Goal: Task Accomplishment & Management: Complete application form

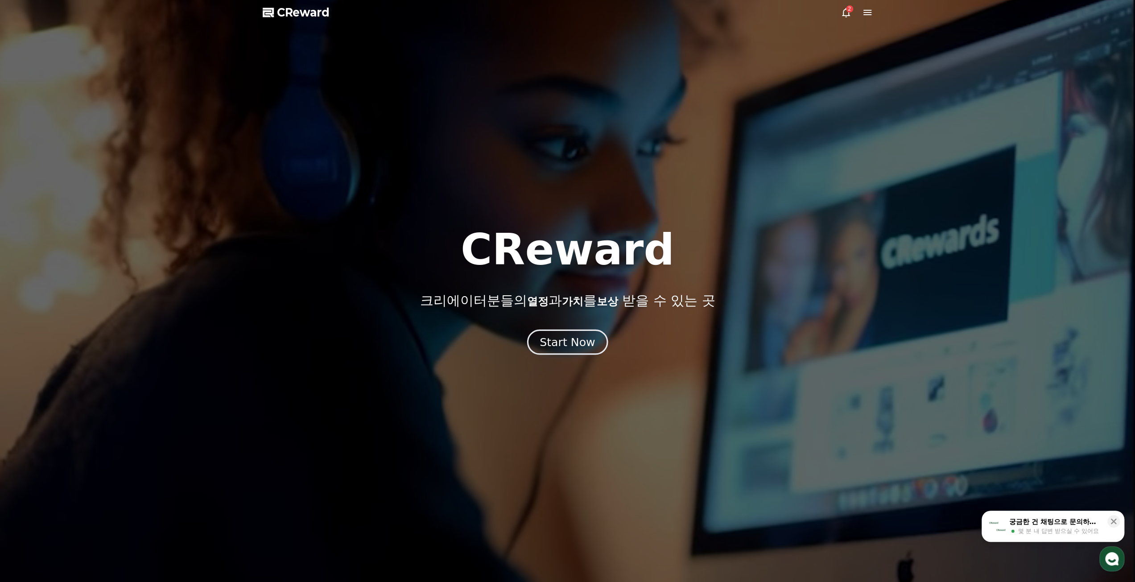
click at [567, 344] on div "Start Now" at bounding box center [567, 342] width 55 height 15
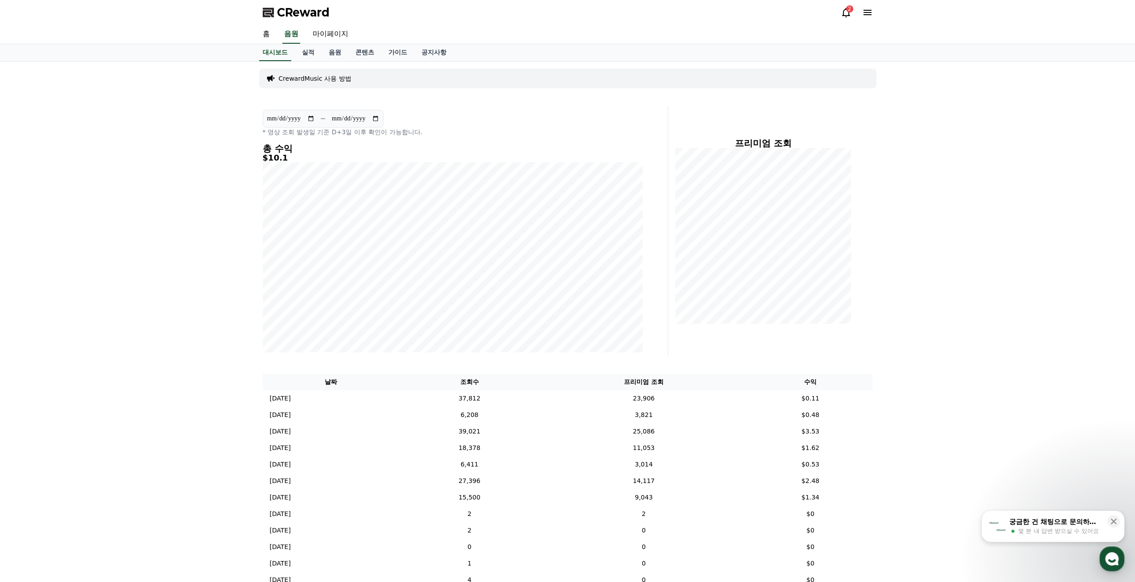
click at [926, 377] on div "**********" at bounding box center [567, 354] width 1135 height 584
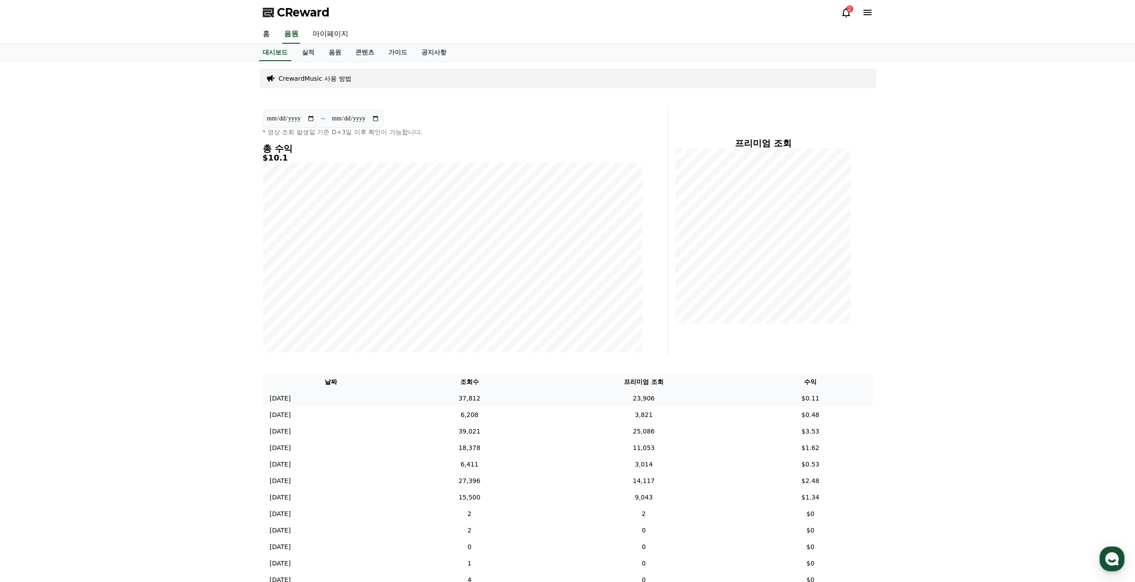
click at [694, 396] on td "23,906" at bounding box center [643, 398] width 209 height 17
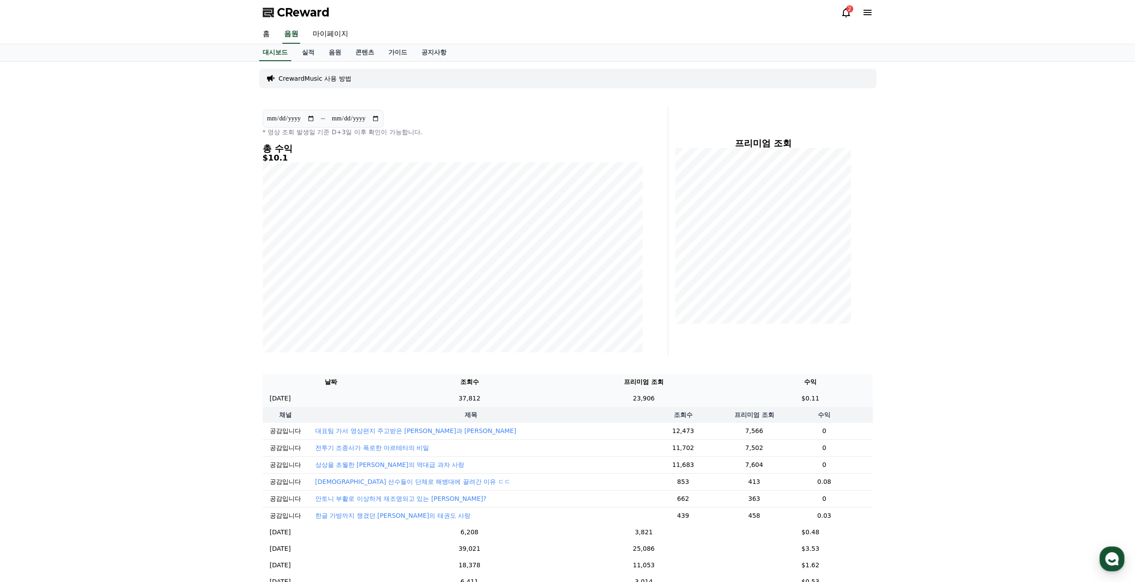
click at [697, 397] on td "23,906" at bounding box center [643, 398] width 209 height 17
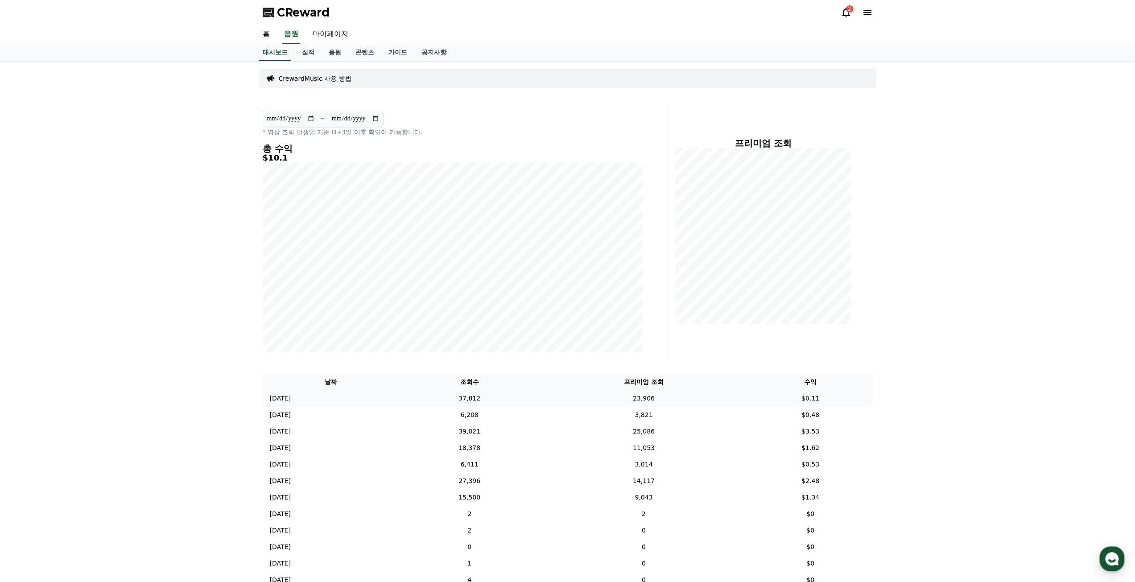
click at [697, 397] on td "23,906" at bounding box center [643, 398] width 209 height 17
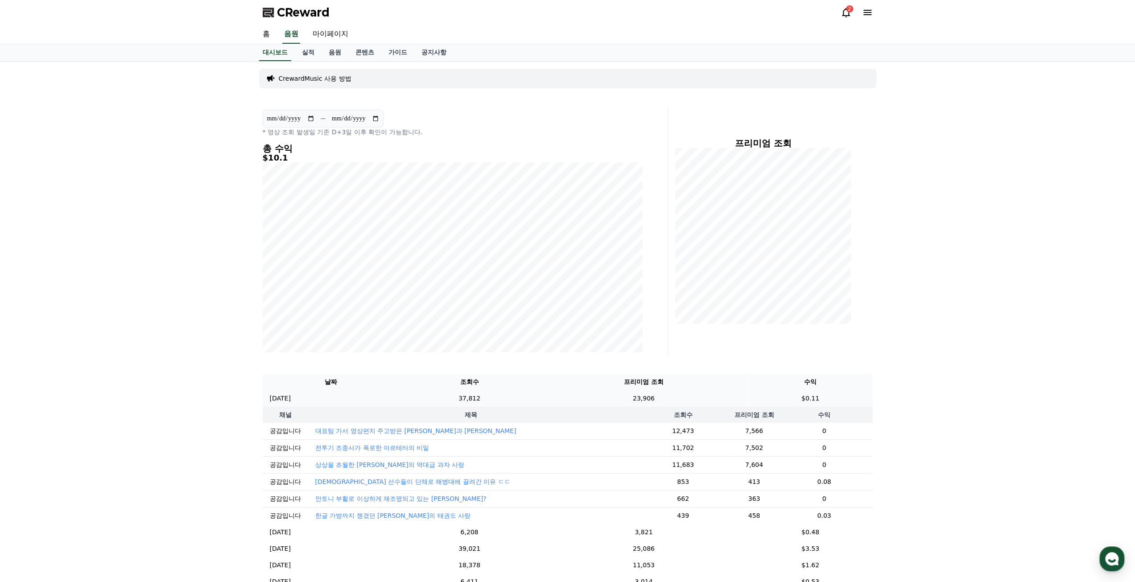
click at [697, 397] on td "23,906" at bounding box center [643, 398] width 209 height 17
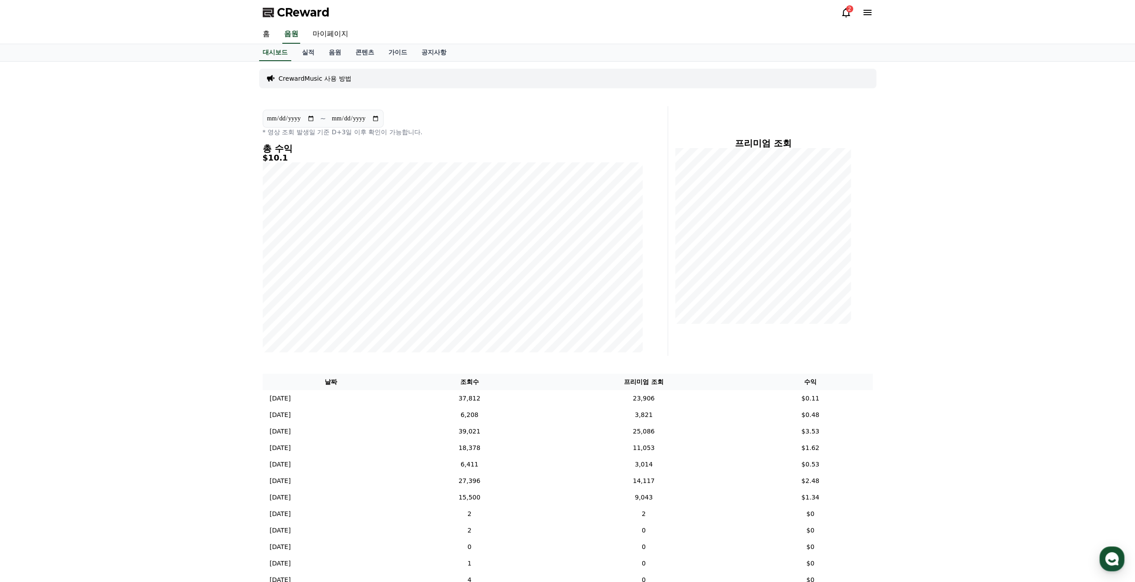
click at [570, 106] on div "**********" at bounding box center [452, 231] width 387 height 250
click at [850, 10] on div "2" at bounding box center [849, 8] width 7 height 7
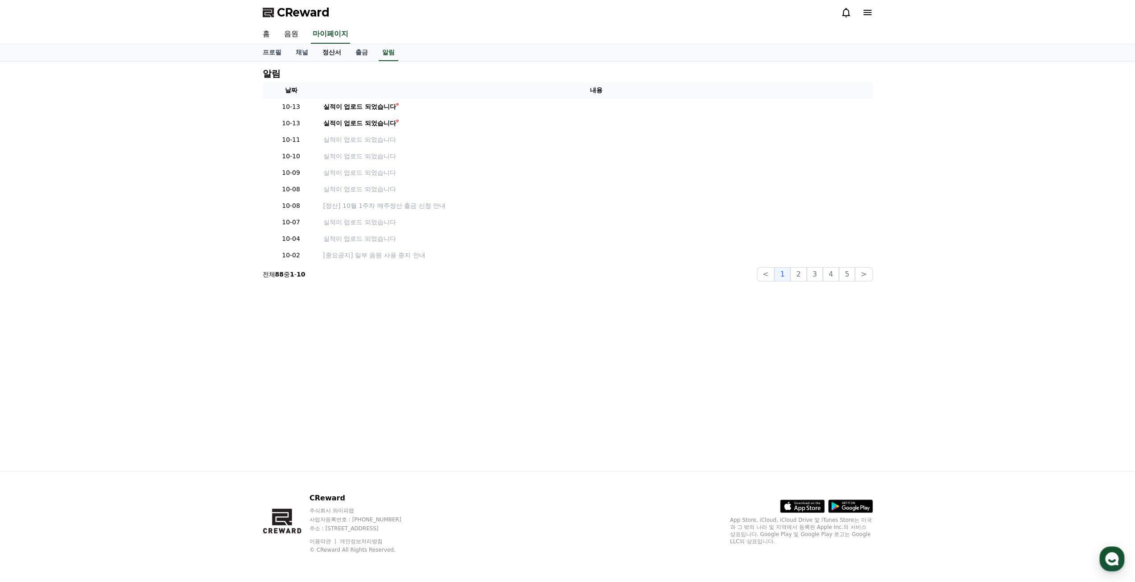
click at [323, 51] on link "정산서" at bounding box center [331, 52] width 33 height 17
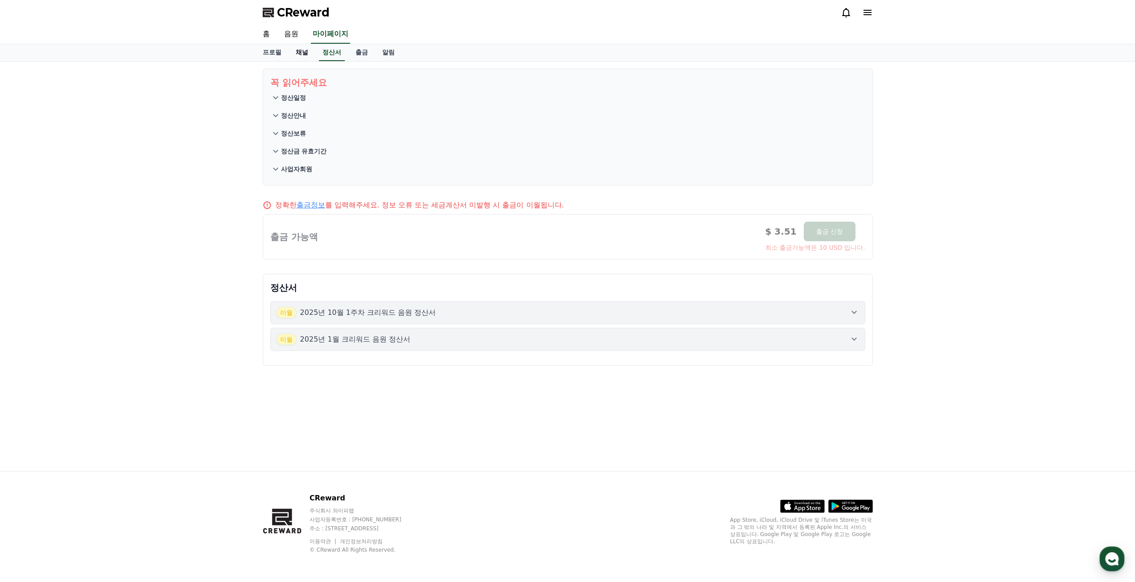
click at [296, 56] on link "채널" at bounding box center [302, 52] width 27 height 17
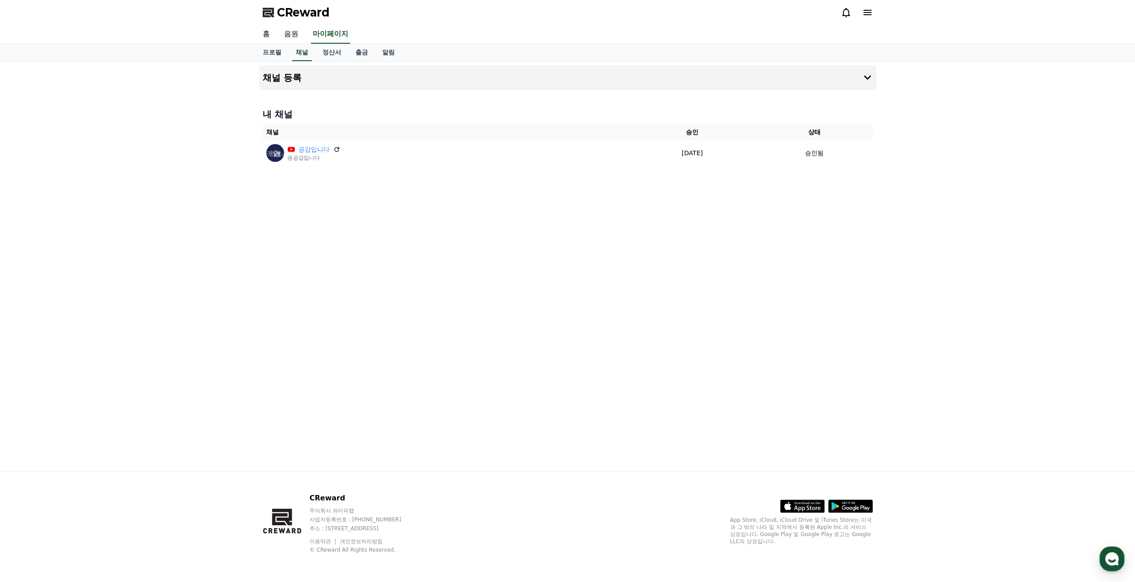
drag, startPoint x: 553, startPoint y: 229, endPoint x: 506, endPoint y: 197, distance: 56.9
click at [549, 224] on div "채널 등록 내 채널 채널 승인 상태 공감입니다 @공감입니다 2025-01-15 01-15 승인됨" at bounding box center [568, 267] width 625 height 410
click at [422, 67] on button "채널 등록" at bounding box center [567, 77] width 617 height 25
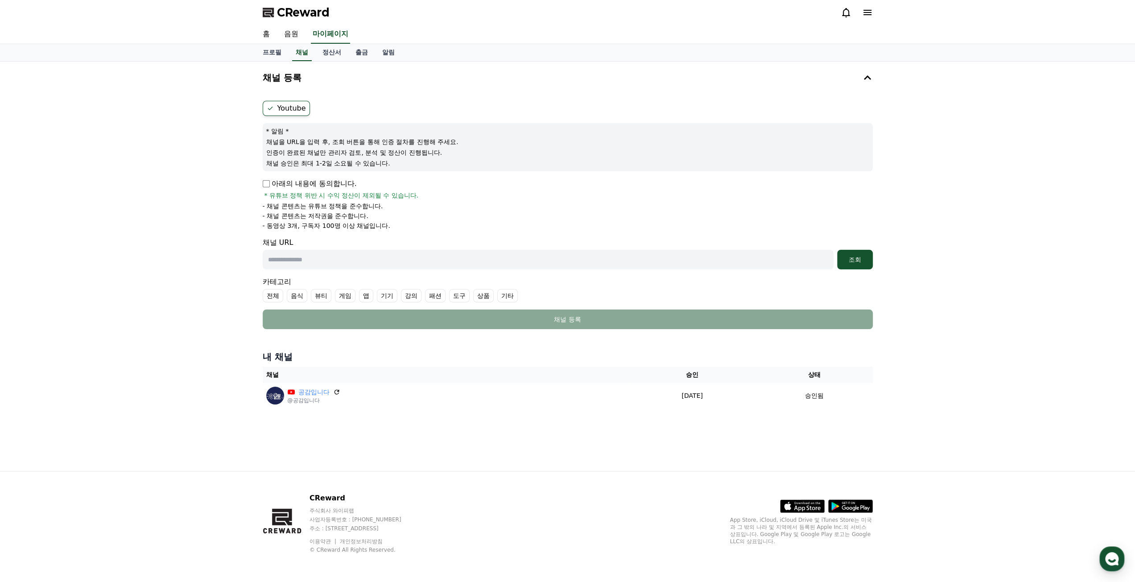
click at [324, 248] on div "채널 URL 조회" at bounding box center [568, 253] width 610 height 32
click at [324, 254] on input "text" at bounding box center [548, 260] width 571 height 20
paste input "**********"
type input "**********"
click at [852, 264] on button "조회" at bounding box center [855, 260] width 36 height 20
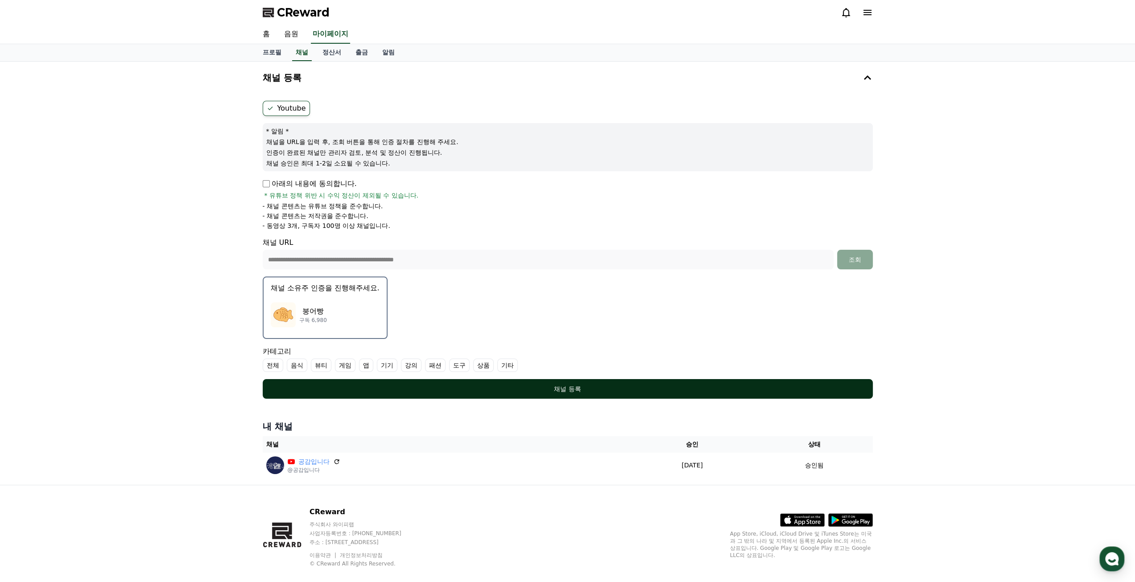
click at [488, 387] on div "채널 등록" at bounding box center [568, 389] width 575 height 9
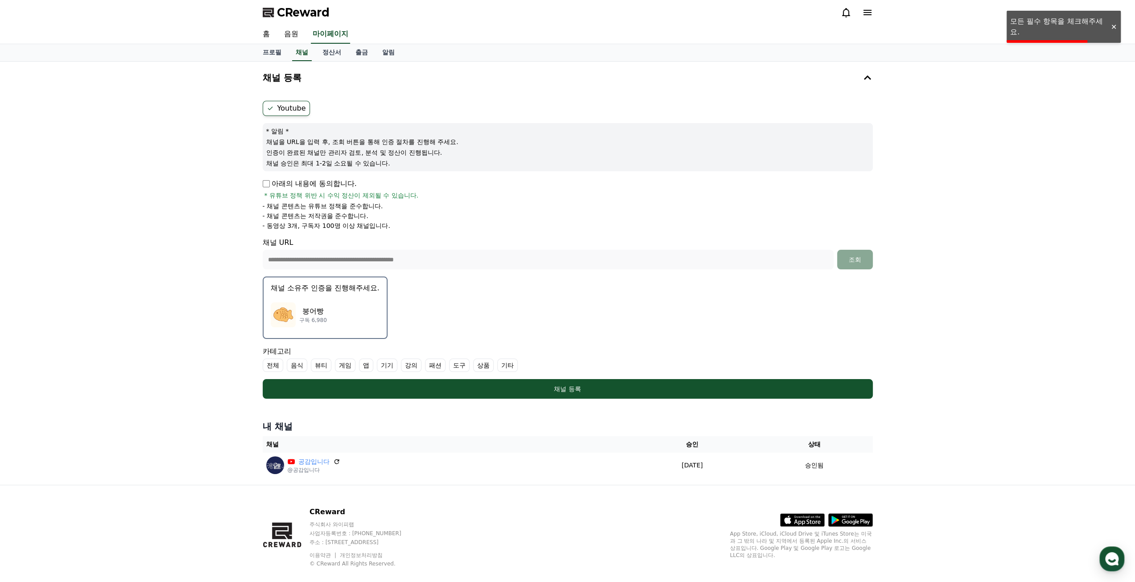
click at [297, 183] on p "아래의 내용에 동의합니다." at bounding box center [310, 183] width 94 height 11
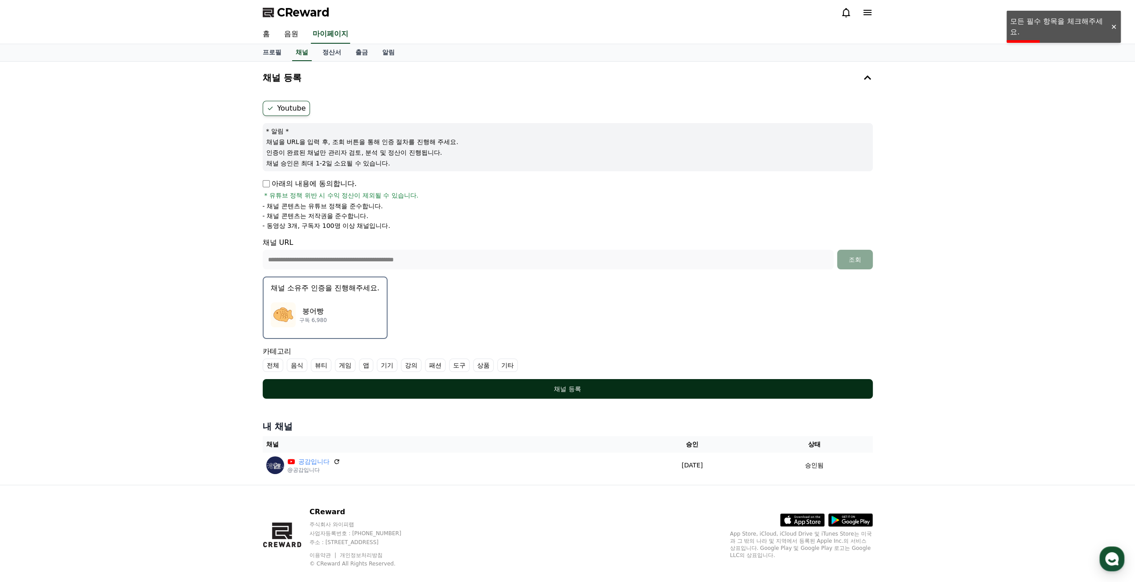
click at [423, 387] on div "채널 등록" at bounding box center [568, 389] width 575 height 9
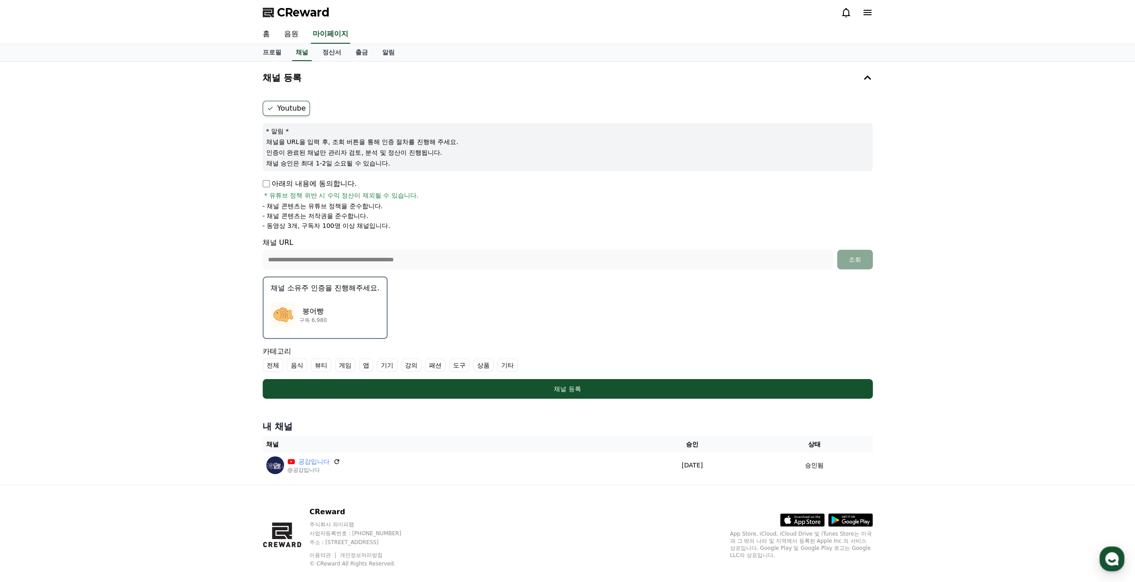
click at [274, 362] on label "전체" at bounding box center [273, 365] width 21 height 13
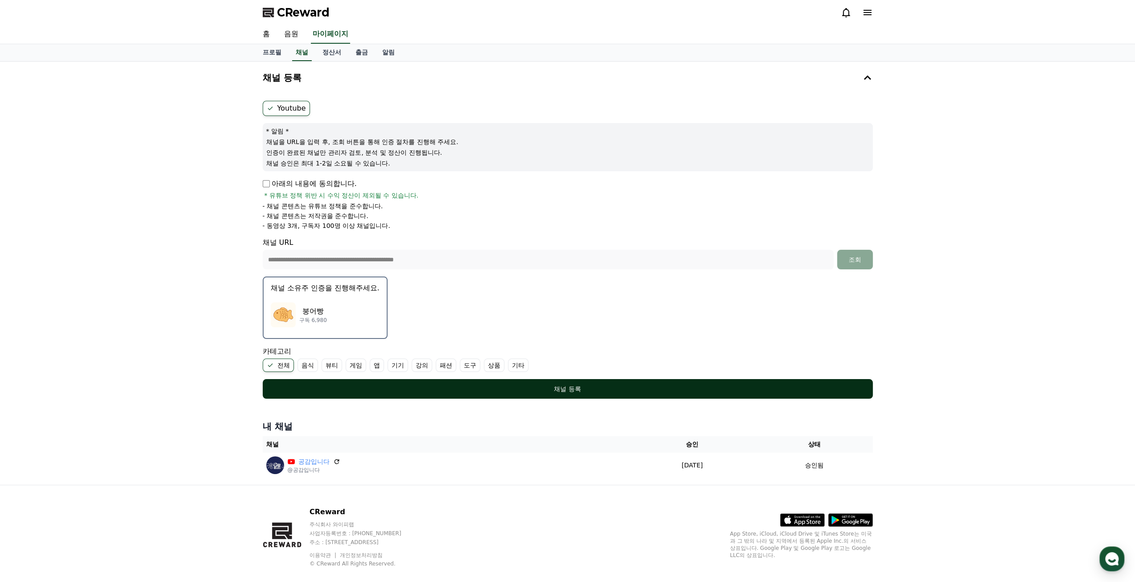
click at [336, 393] on button "채널 등록" at bounding box center [568, 389] width 610 height 20
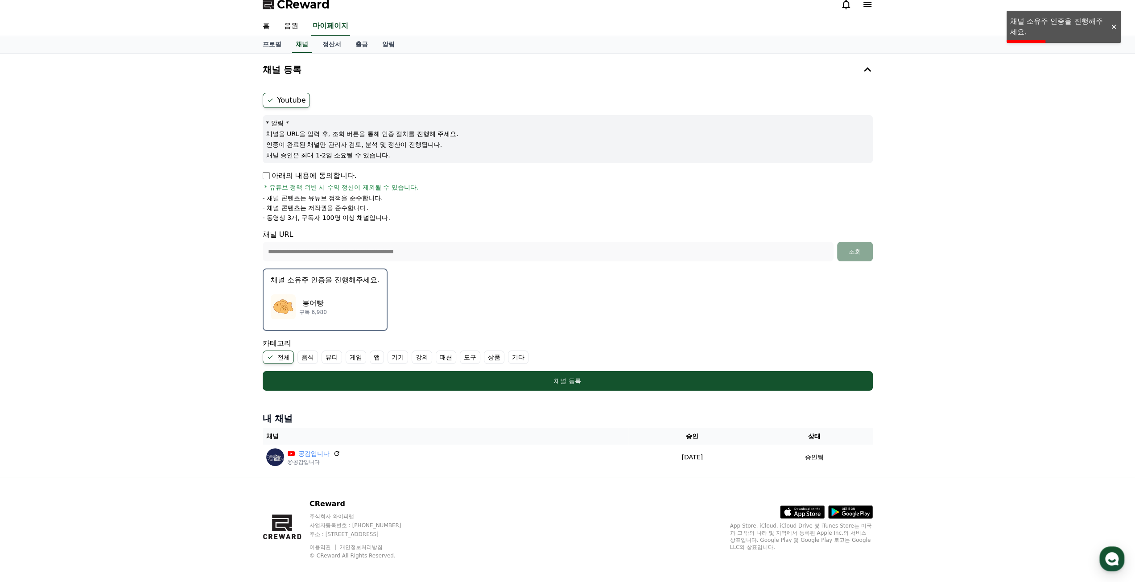
scroll to position [12, 0]
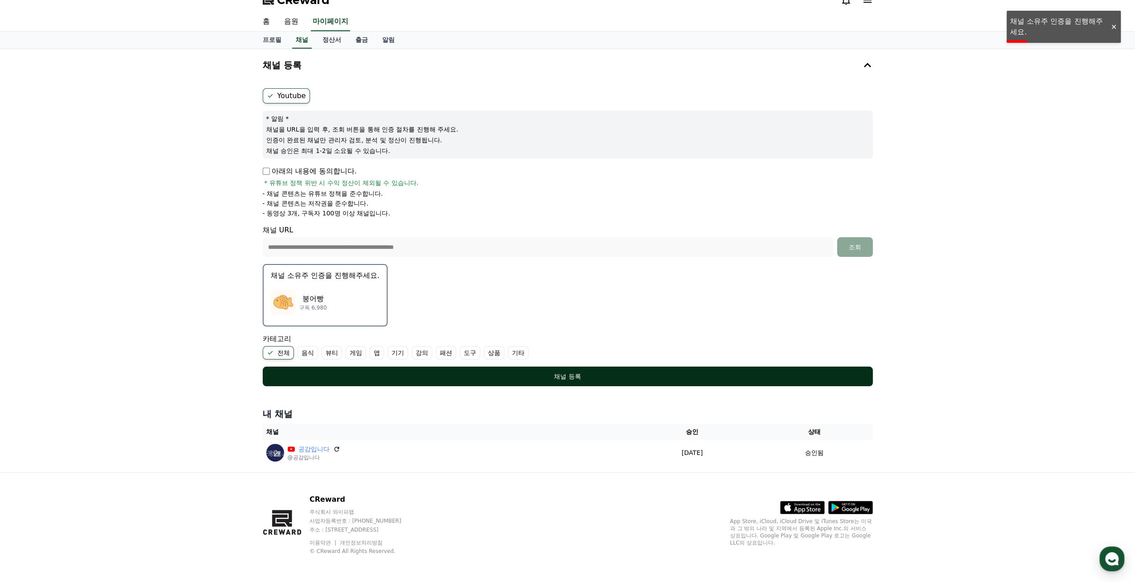
click at [516, 374] on div "채널 등록" at bounding box center [568, 376] width 575 height 9
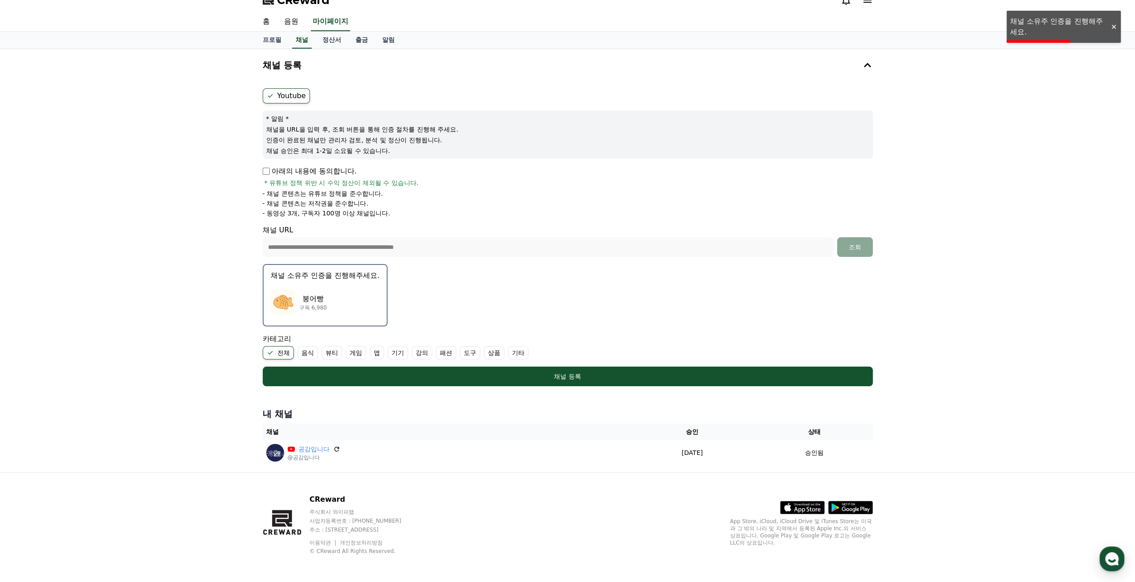
click at [330, 292] on div "붕어빵 구독 6,980" at bounding box center [325, 303] width 109 height 36
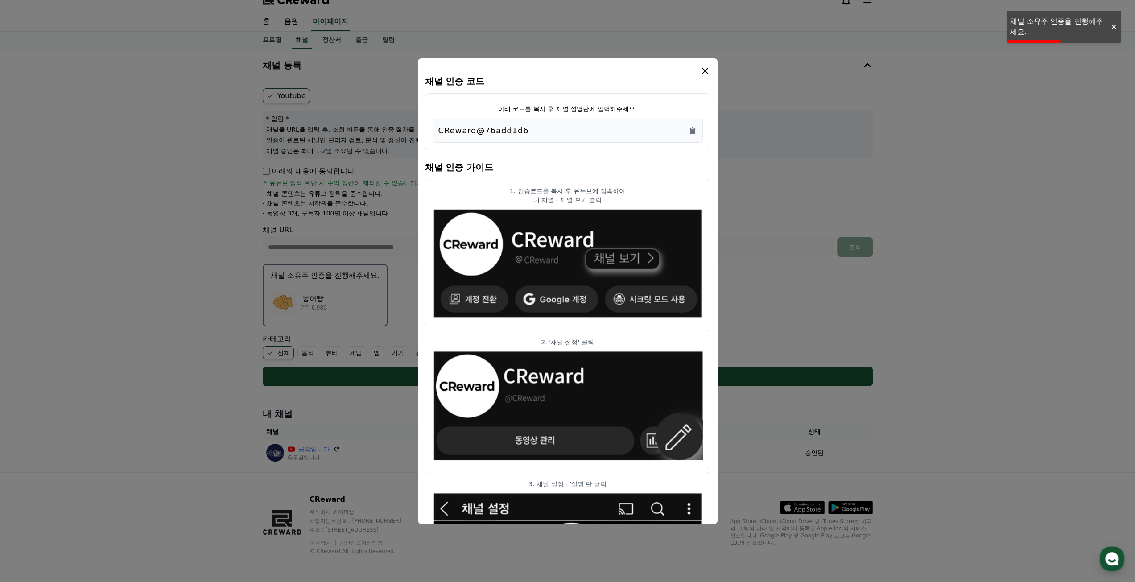
click at [328, 290] on button "close modal" at bounding box center [567, 291] width 1135 height 582
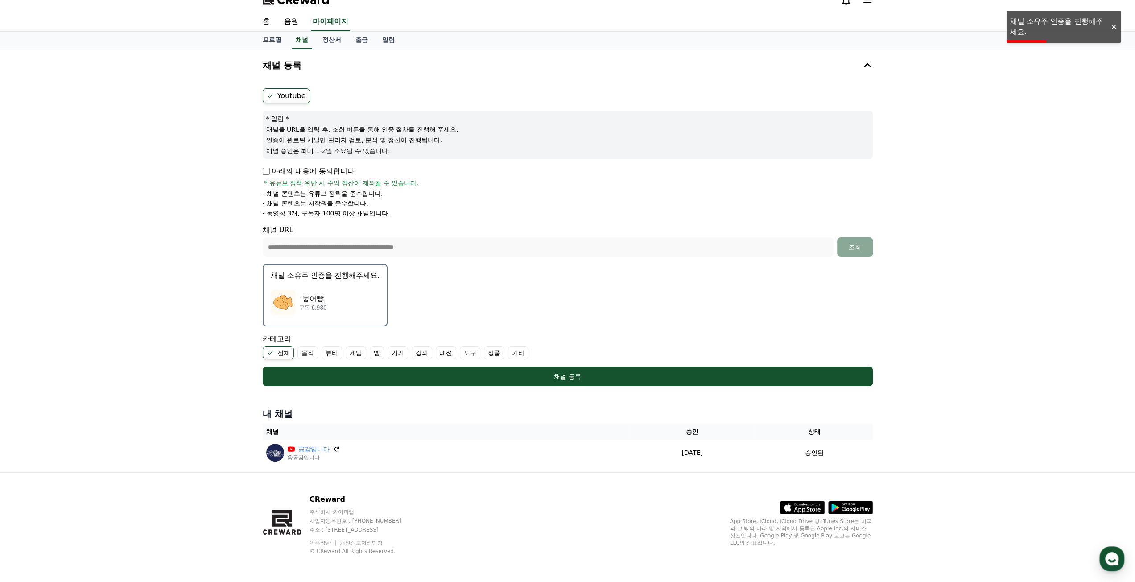
click at [328, 291] on div "붕어빵 구독 6,980" at bounding box center [325, 303] width 109 height 36
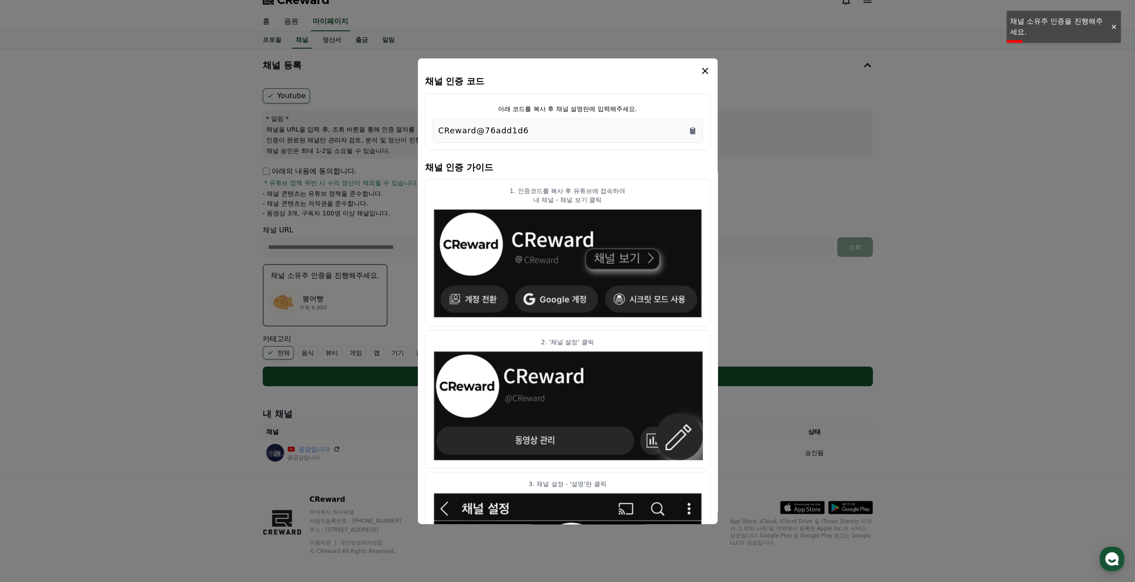
click at [519, 130] on p "CReward@76add1d6" at bounding box center [484, 130] width 91 height 12
click at [505, 129] on p "CReward@76add1d6" at bounding box center [484, 130] width 91 height 12
click at [693, 126] on icon "Copy to clipboard" at bounding box center [692, 130] width 9 height 9
click at [701, 67] on icon "modal" at bounding box center [705, 71] width 11 height 11
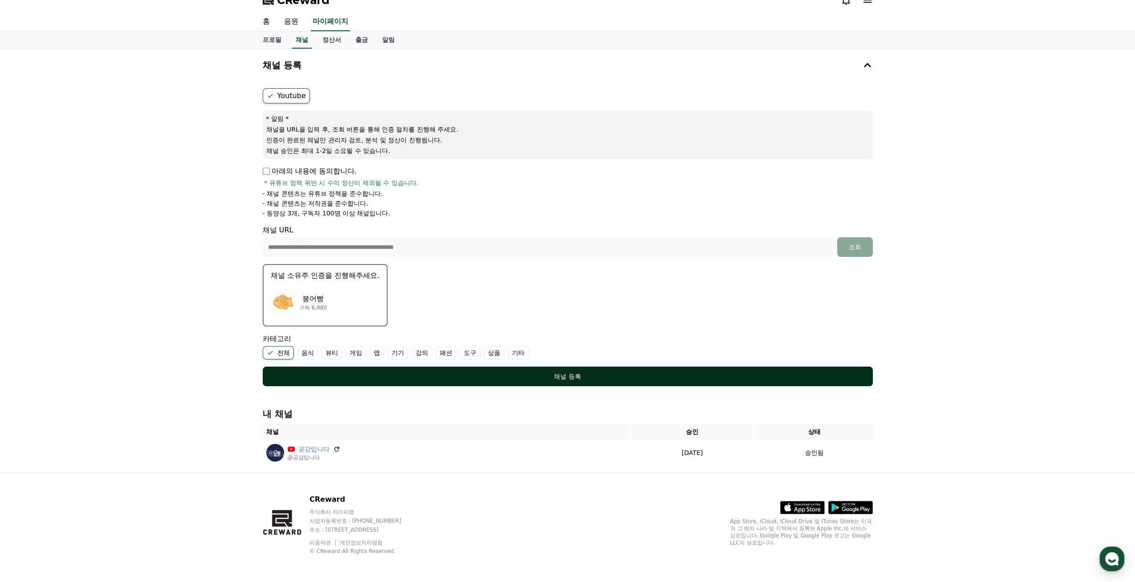
click at [512, 369] on button "채널 등록" at bounding box center [568, 377] width 610 height 20
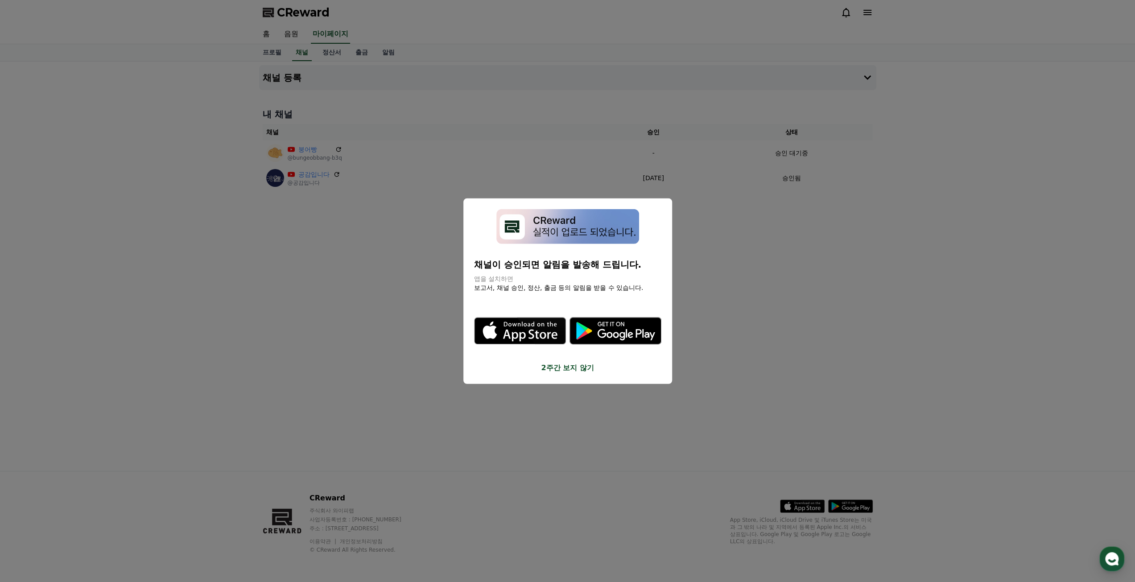
click at [767, 276] on button "close modal" at bounding box center [567, 291] width 1135 height 582
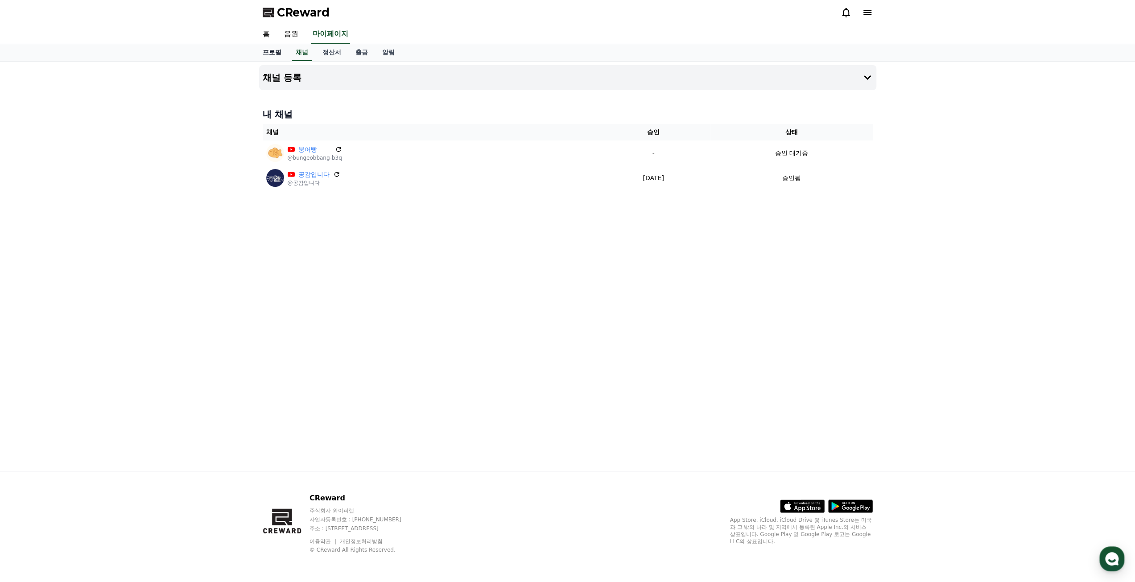
click at [275, 53] on link "프로필" at bounding box center [272, 52] width 33 height 17
select select "**********"
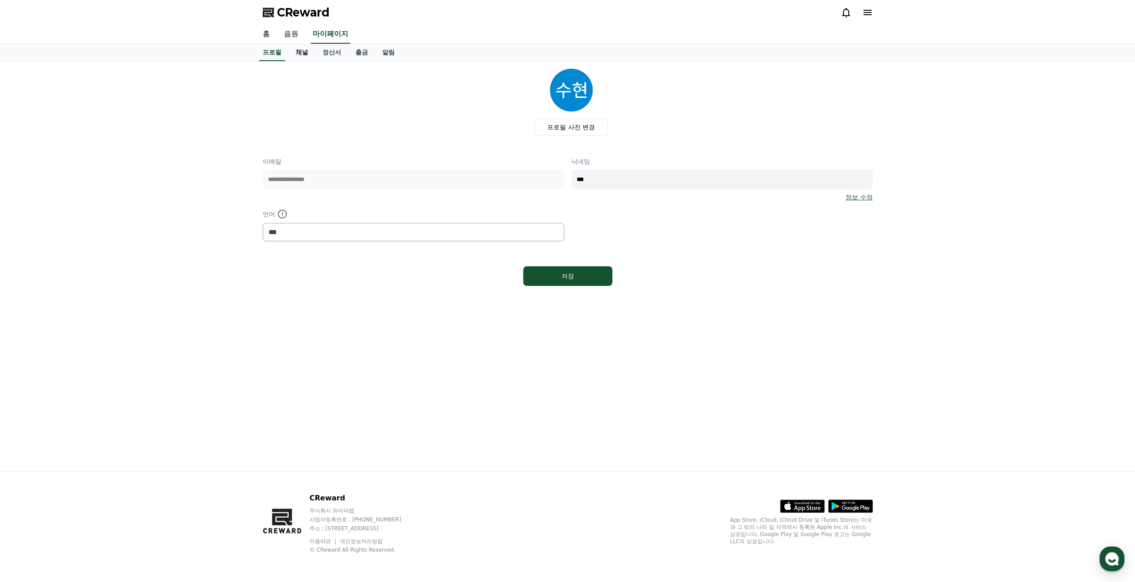
click at [309, 56] on link "채널" at bounding box center [302, 52] width 27 height 17
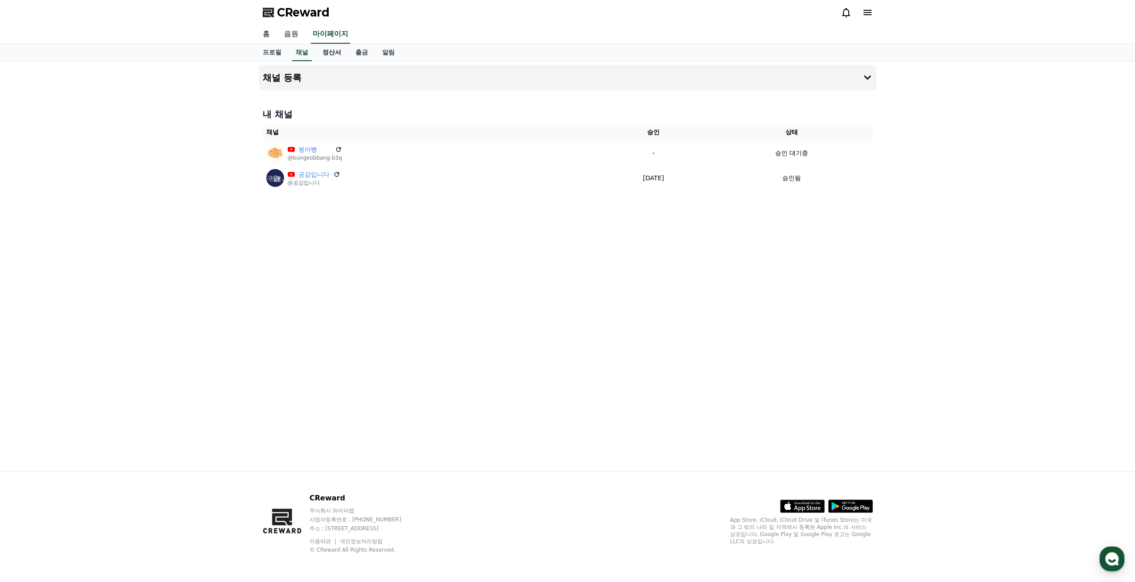
click at [327, 54] on link "정산서" at bounding box center [331, 52] width 33 height 17
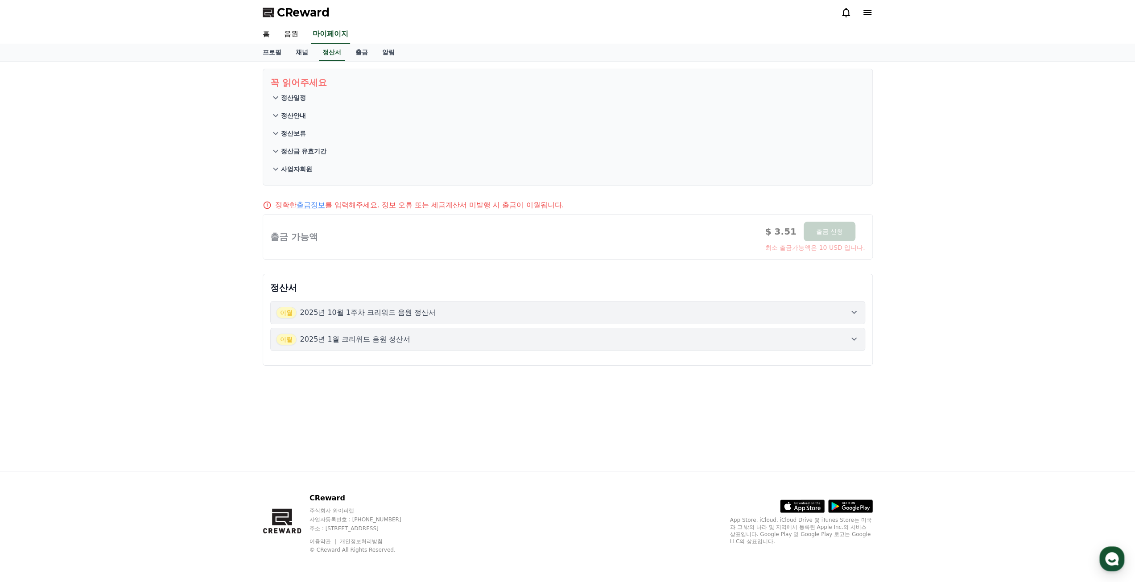
click at [287, 20] on div "CReward" at bounding box center [568, 12] width 625 height 25
click at [287, 17] on span "CReward" at bounding box center [303, 12] width 53 height 14
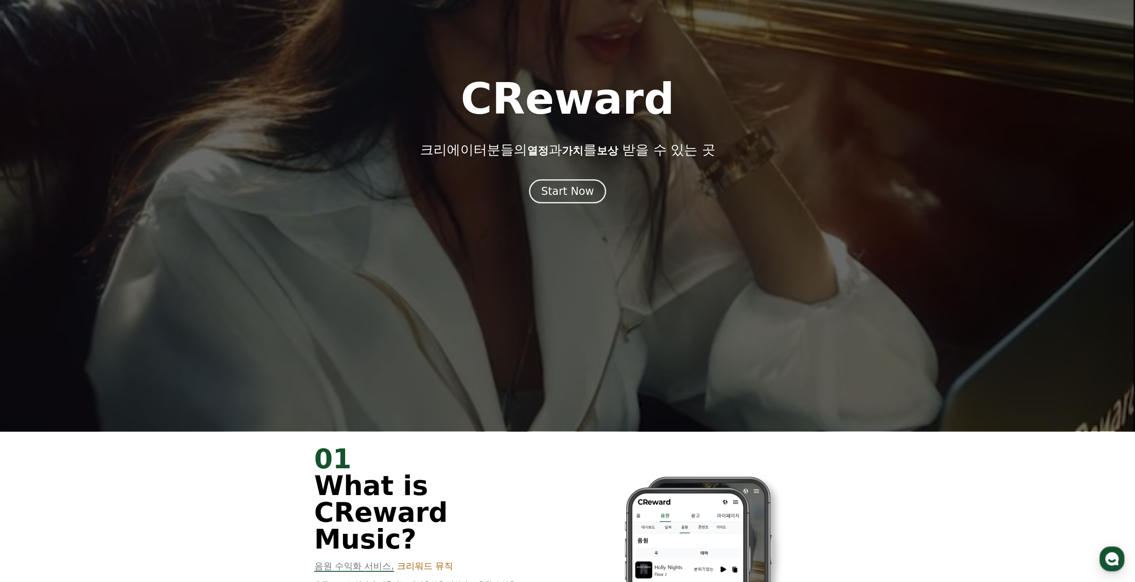
scroll to position [223, 0]
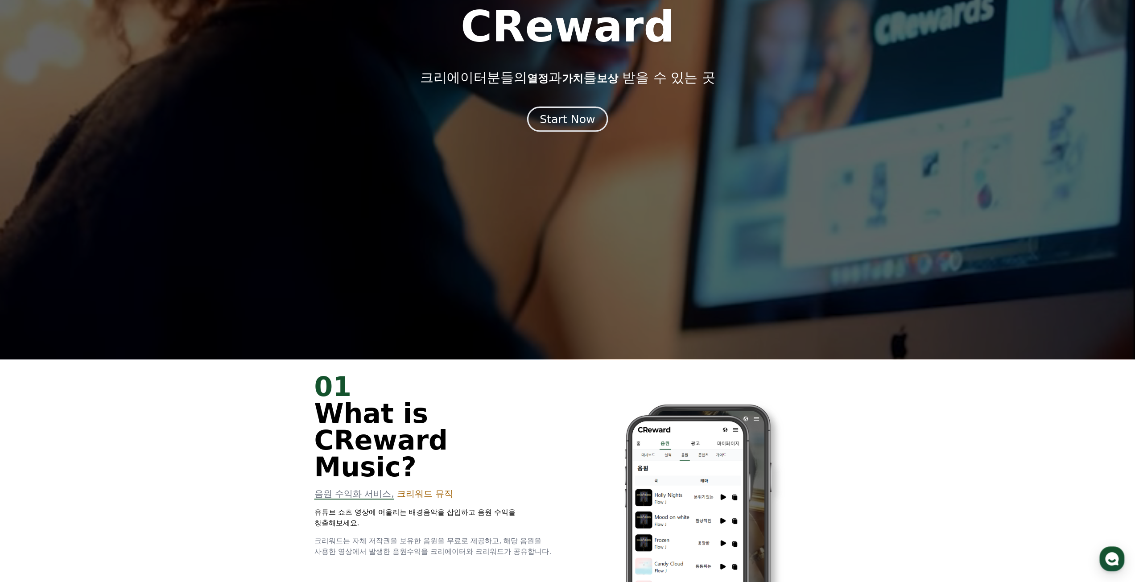
click at [565, 122] on div "Start Now" at bounding box center [567, 119] width 55 height 15
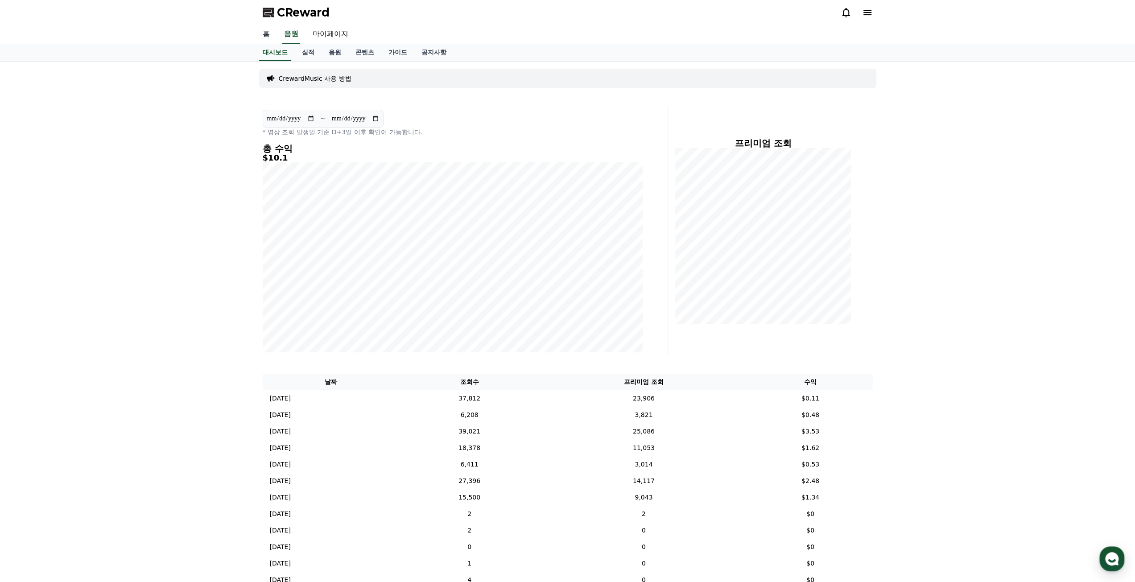
click at [261, 39] on link "홈" at bounding box center [266, 34] width 21 height 19
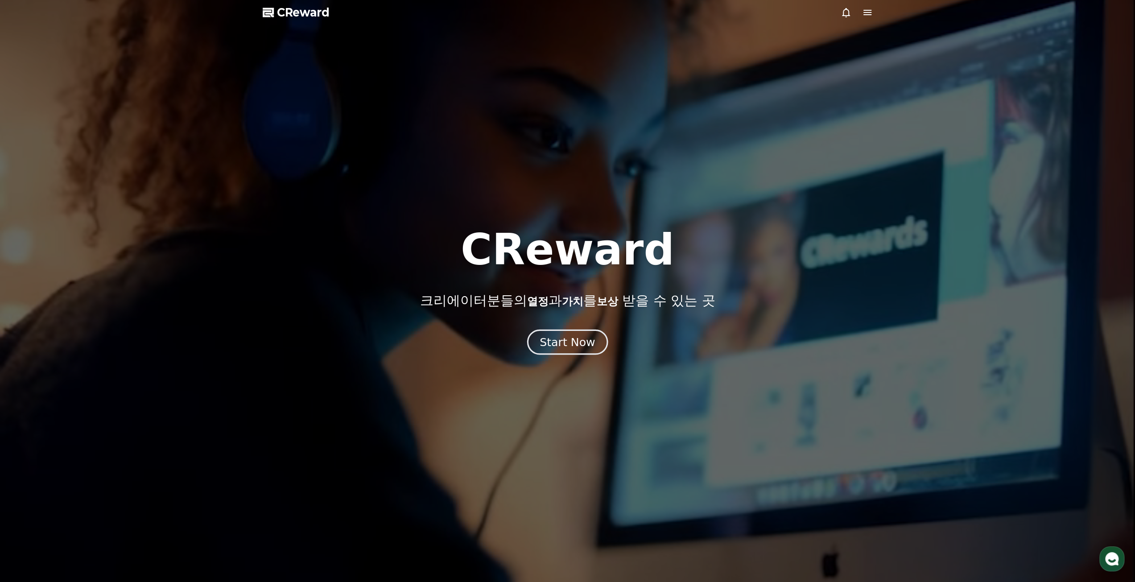
click at [578, 345] on div "Start Now" at bounding box center [567, 342] width 55 height 15
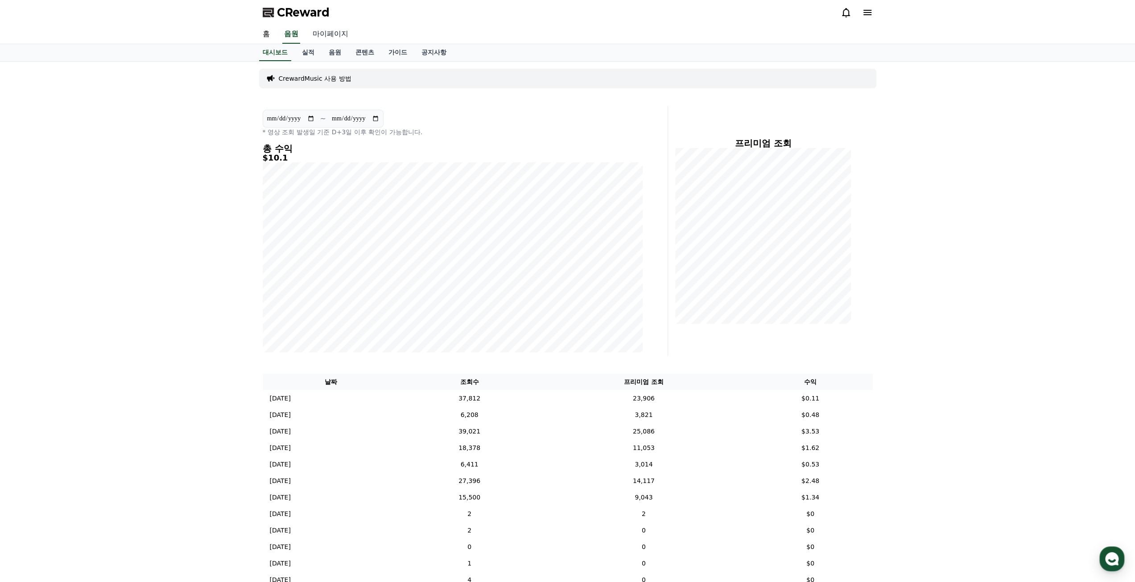
click at [328, 33] on link "마이페이지" at bounding box center [331, 34] width 50 height 19
select select "**********"
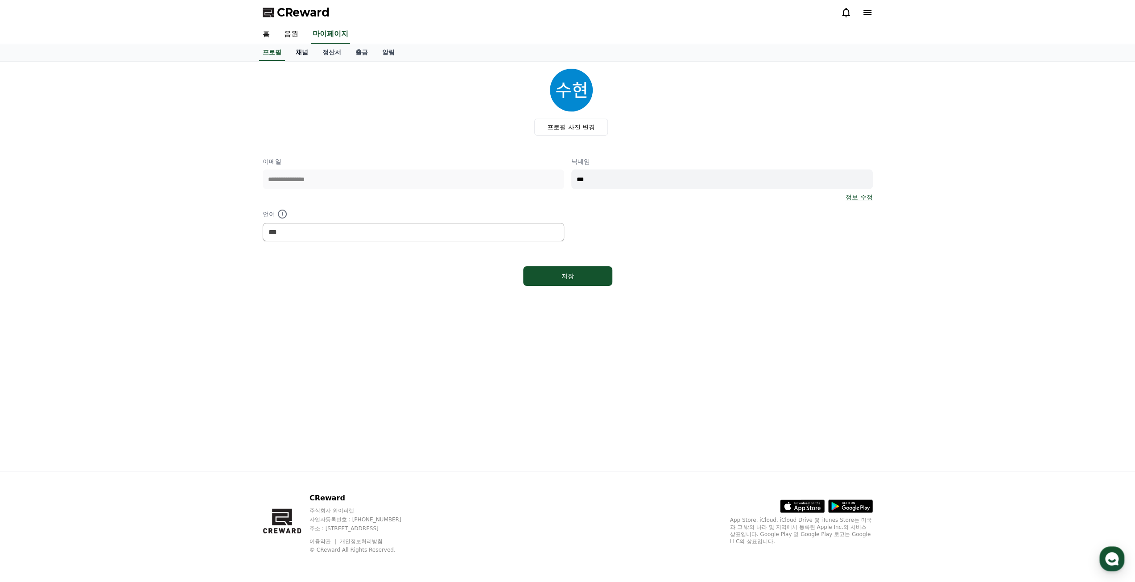
click at [307, 54] on link "채널" at bounding box center [302, 52] width 27 height 17
